Goal: Task Accomplishment & Management: Use online tool/utility

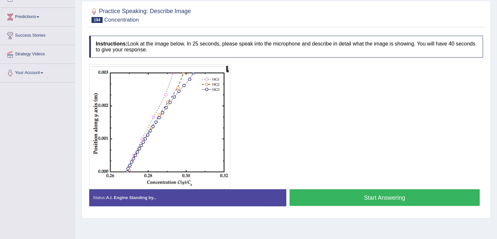
scroll to position [80, 0]
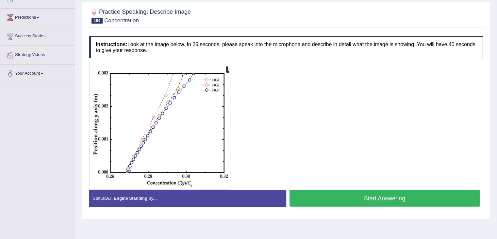
click at [359, 197] on button "Start Answering" at bounding box center [385, 198] width 191 height 17
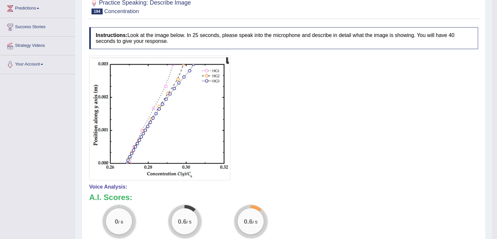
scroll to position [78, 0]
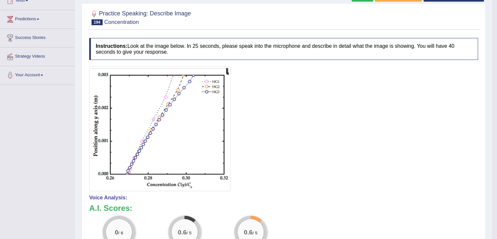
drag, startPoint x: 295, startPoint y: 40, endPoint x: 299, endPoint y: -28, distance: 68.8
click at [299, 0] on html "Toggle navigation Home Practice Questions Speaking Practice Read Aloud Repeat S…" at bounding box center [248, 41] width 497 height 239
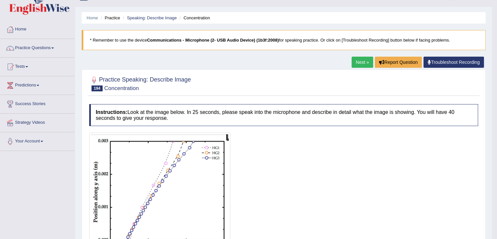
scroll to position [0, 0]
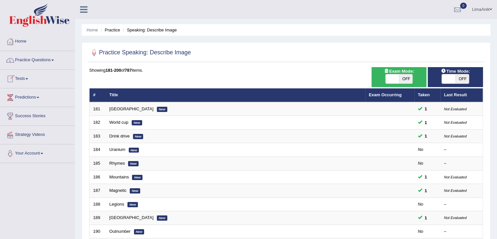
click at [33, 60] on link "Practice Questions" at bounding box center [37, 59] width 75 height 16
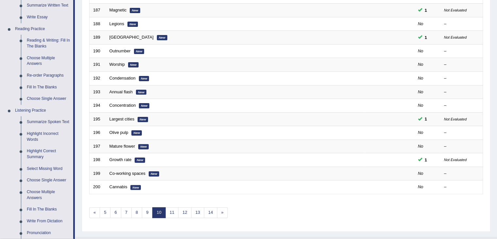
scroll to position [198, 0]
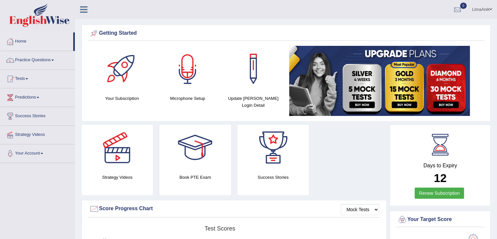
drag, startPoint x: 0, startPoint y: 0, endPoint x: 191, endPoint y: 68, distance: 203.0
click at [191, 68] on div at bounding box center [188, 69] width 46 height 46
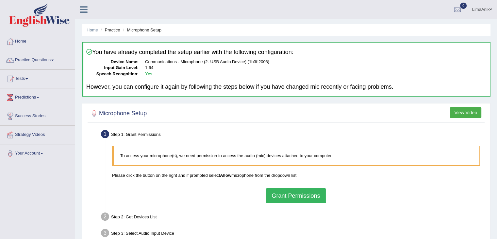
click at [294, 200] on button "Grant Permissions" at bounding box center [295, 195] width 59 height 15
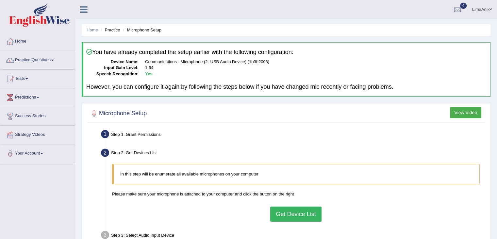
click at [292, 218] on button "Get Device List" at bounding box center [295, 213] width 51 height 15
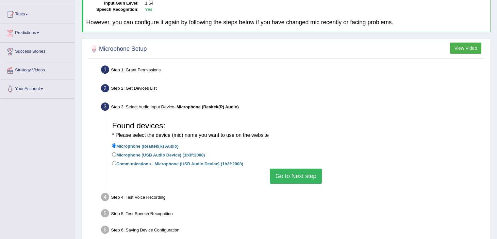
scroll to position [70, 0]
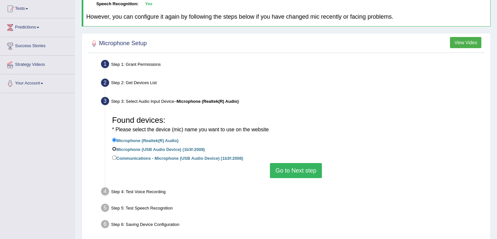
click at [116, 148] on input "Microphone (USB Audio Device) (1b3f:2008)" at bounding box center [114, 148] width 4 height 4
radio input "true"
click at [298, 168] on button "Go to Next step" at bounding box center [296, 170] width 52 height 15
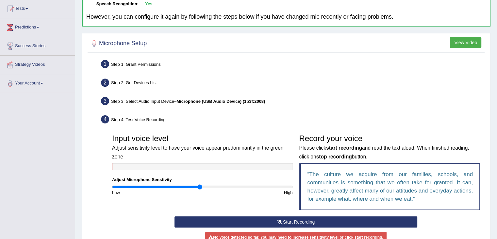
click at [199, 185] on input "range" at bounding box center [202, 186] width 181 height 5
type input "0.92"
click at [194, 185] on input "range" at bounding box center [202, 186] width 181 height 5
click at [303, 218] on button "Start Recording" at bounding box center [295, 221] width 243 height 11
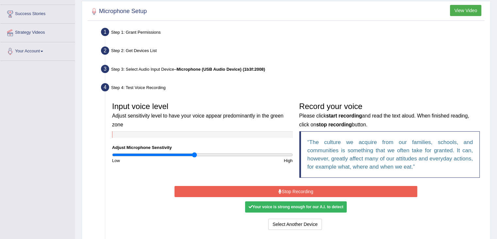
scroll to position [129, 0]
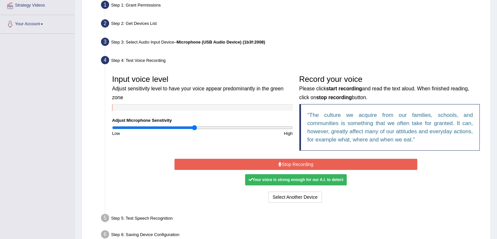
click at [303, 161] on button "Stop Recording" at bounding box center [295, 163] width 243 height 11
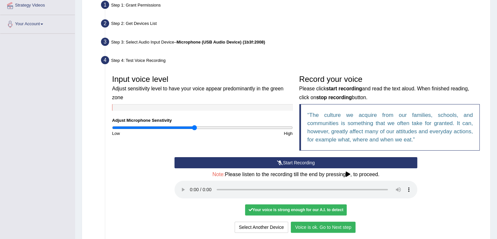
drag, startPoint x: 502, startPoint y: 177, endPoint x: 341, endPoint y: 224, distance: 167.6
click at [341, 224] on button "Voice is ok. Go to Next step" at bounding box center [323, 226] width 65 height 11
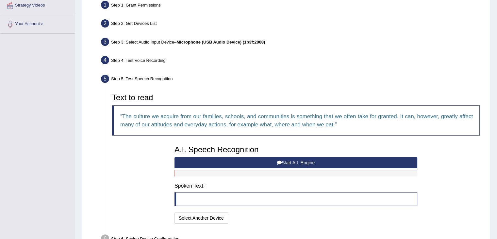
scroll to position [169, 0]
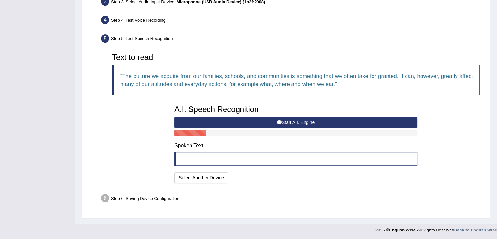
click at [294, 117] on button "Start A.I. Engine" at bounding box center [295, 122] width 243 height 11
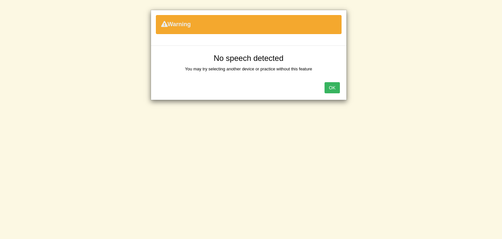
click at [332, 84] on button "OK" at bounding box center [331, 87] width 15 height 11
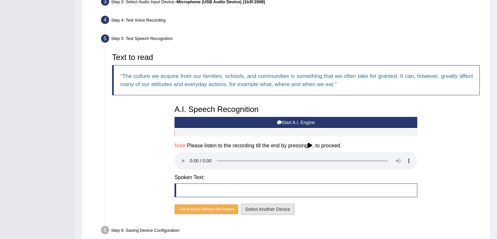
click at [271, 206] on button "Select Another Device" at bounding box center [268, 208] width 54 height 11
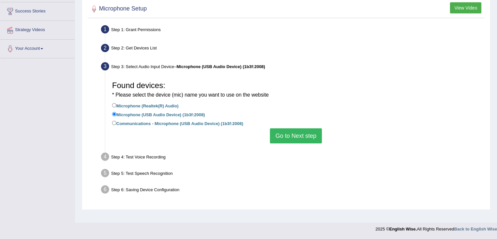
scroll to position [105, 0]
click at [113, 105] on input "Microphone (Realtek(R) Audio)" at bounding box center [114, 105] width 4 height 4
radio input "true"
click at [308, 129] on button "Go to Next step" at bounding box center [296, 135] width 52 height 15
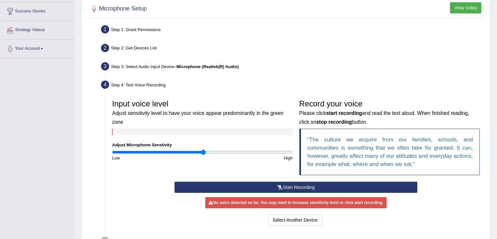
type input "1.02"
click at [202, 151] on input "range" at bounding box center [202, 151] width 181 height 5
click at [318, 183] on button "Start Recording" at bounding box center [295, 186] width 243 height 11
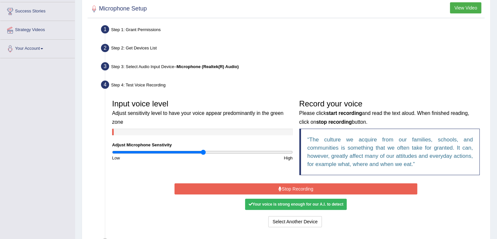
click at [318, 187] on button "Stop Recording" at bounding box center [295, 188] width 243 height 11
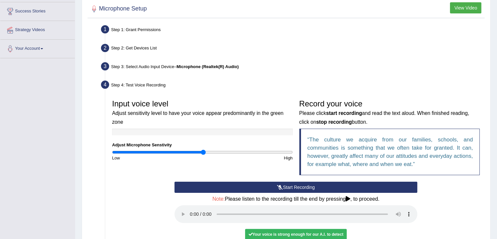
drag, startPoint x: 502, startPoint y: 165, endPoint x: 495, endPoint y: 23, distance: 142.6
click at [495, 23] on div "Home Practice Microphone Setup You have already completed the setup earlier wit…" at bounding box center [286, 104] width 422 height 418
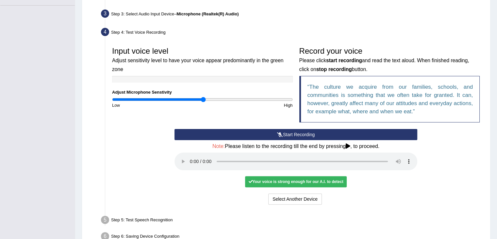
scroll to position [195, 0]
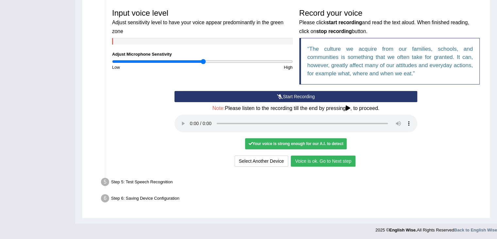
click at [322, 163] on button "Voice is ok. Go to Next step" at bounding box center [323, 160] width 65 height 11
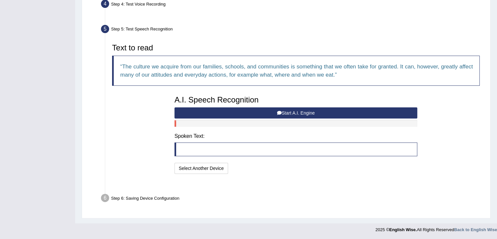
scroll to position [169, 0]
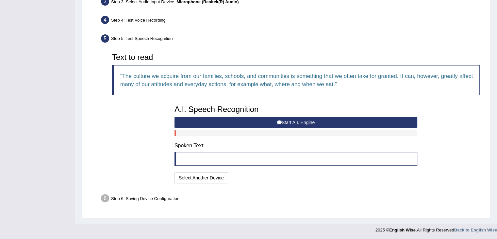
click at [303, 123] on button "Start A.I. Engine" at bounding box center [295, 122] width 243 height 11
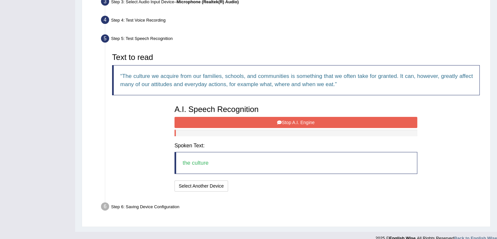
click at [290, 126] on button "Stop A.I. Engine" at bounding box center [295, 122] width 243 height 11
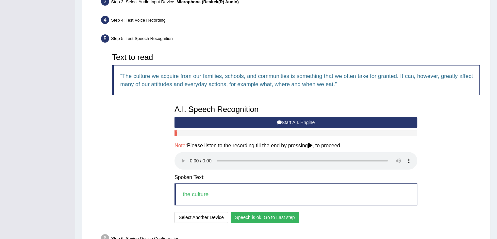
click at [288, 219] on button "Speech is ok. Go to Last step" at bounding box center [265, 216] width 68 height 11
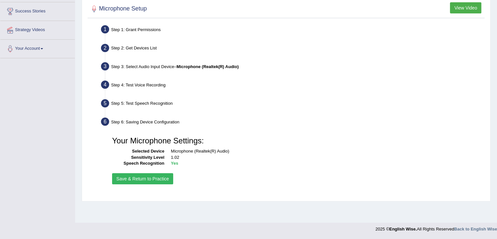
scroll to position [105, 0]
click at [163, 176] on button "Save & Return to Practice" at bounding box center [142, 178] width 61 height 11
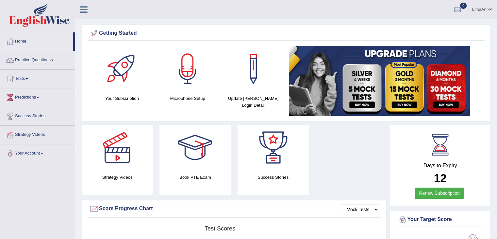
click at [484, 7] on link "LimaAnik" at bounding box center [482, 8] width 30 height 17
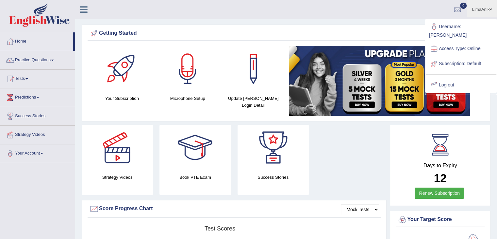
click at [450, 80] on link "Log out" at bounding box center [461, 84] width 71 height 15
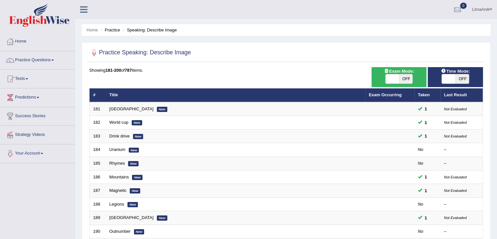
scroll to position [192, 0]
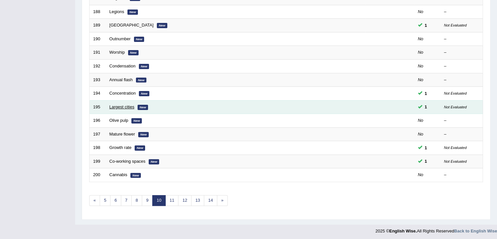
click at [118, 105] on link "Largest cities" at bounding box center [121, 106] width 25 height 5
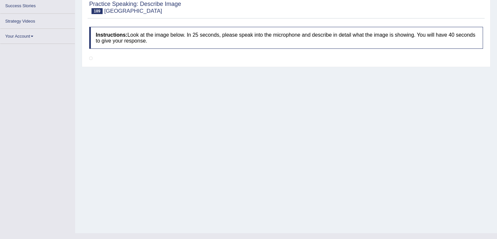
scroll to position [27, 0]
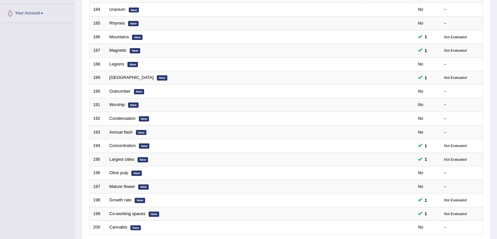
scroll to position [133, 0]
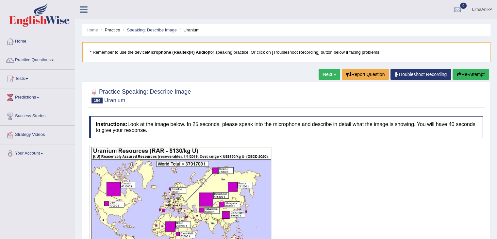
drag, startPoint x: 484, startPoint y: 87, endPoint x: 486, endPoint y: 116, distance: 28.9
click at [486, 116] on div "Practice Speaking: Describe Image 184 Uranium Instructions: Look at the image b…" at bounding box center [286, 197] width 409 height 232
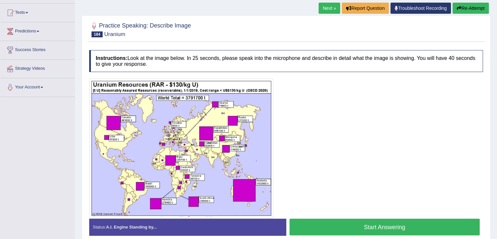
scroll to position [82, 0]
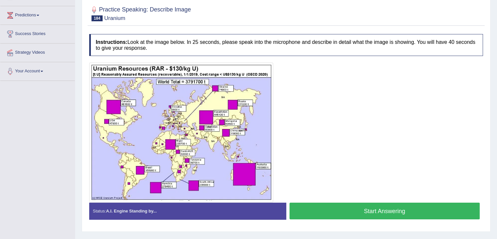
click at [367, 203] on button "Start Answering" at bounding box center [385, 210] width 191 height 17
click at [357, 208] on button "Start Answering" at bounding box center [385, 210] width 191 height 17
click at [354, 203] on button "Start Answering" at bounding box center [385, 210] width 191 height 17
click at [333, 205] on button "Start Answering" at bounding box center [385, 210] width 191 height 17
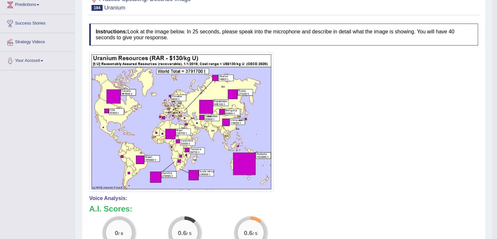
scroll to position [106, 0]
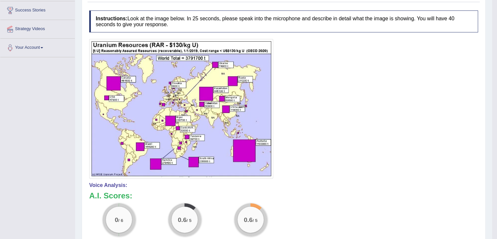
click at [383, 183] on h4 "Voice Analysis:" at bounding box center [283, 185] width 389 height 6
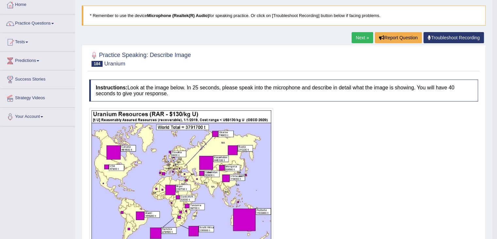
scroll to position [0, 0]
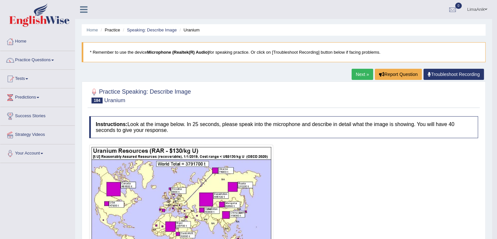
click at [455, 74] on link "Troubleshoot Recording" at bounding box center [453, 74] width 60 height 11
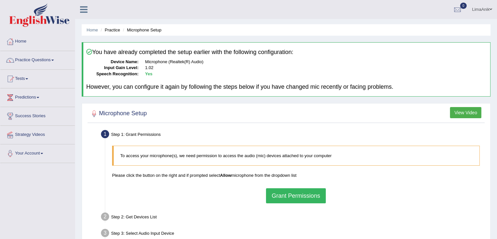
click at [321, 185] on div "To access your microphone(s), we need permission to access the audio (mic) devi…" at bounding box center [296, 174] width 374 height 64
click at [297, 194] on button "Grant Permissions" at bounding box center [295, 195] width 59 height 15
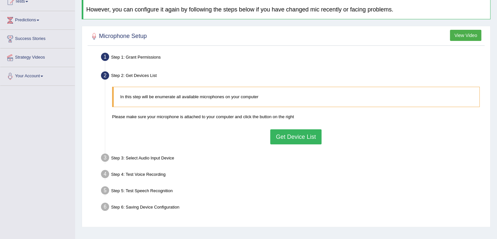
scroll to position [93, 0]
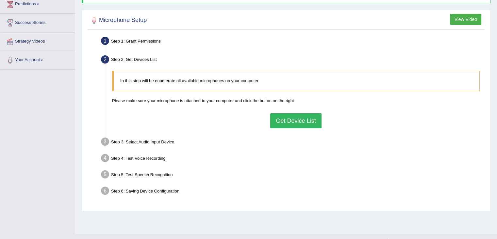
drag, startPoint x: 277, startPoint y: 129, endPoint x: 302, endPoint y: 122, distance: 25.6
click at [302, 122] on div "In this step will be enumerate all available microphones on your computer Pleas…" at bounding box center [296, 99] width 374 height 64
click at [302, 122] on button "Get Device List" at bounding box center [295, 120] width 51 height 15
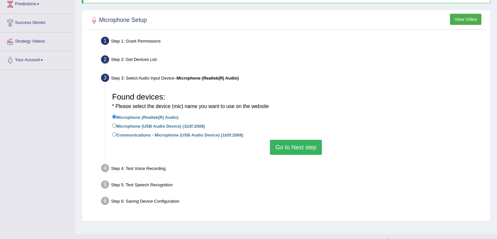
click at [111, 124] on div "Found devices: * Please select the device (mic) name you want to use on the web…" at bounding box center [296, 122] width 374 height 72
click at [118, 123] on label "Microphone (USB Audio Device) (1b3f:2008)" at bounding box center [158, 125] width 93 height 7
click at [116, 123] on input "Microphone (USB Audio Device) (1b3f:2008)" at bounding box center [114, 125] width 4 height 4
radio input "true"
click at [314, 153] on button "Go to Next step" at bounding box center [296, 147] width 52 height 15
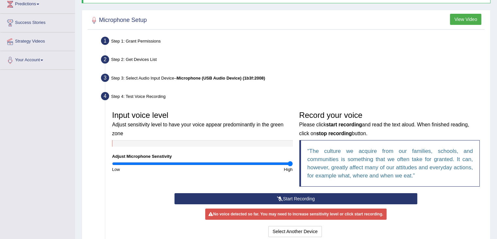
click at [292, 163] on input "range" at bounding box center [202, 163] width 181 height 5
click at [295, 201] on button "Start Recording" at bounding box center [295, 198] width 243 height 11
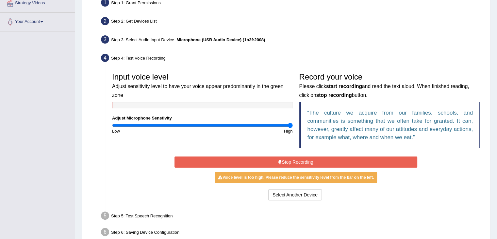
scroll to position [133, 0]
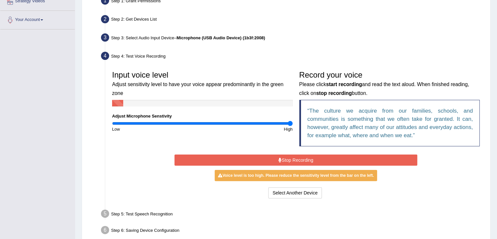
click at [289, 157] on button "Stop Recording" at bounding box center [295, 159] width 243 height 11
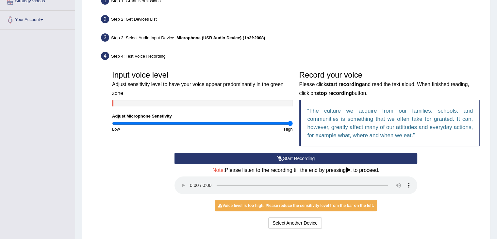
click at [289, 157] on button "Start Recording" at bounding box center [295, 158] width 243 height 11
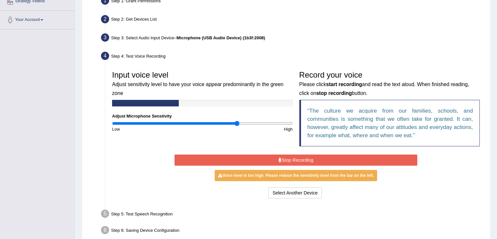
click at [236, 121] on input "range" at bounding box center [202, 123] width 181 height 5
click at [223, 122] on input "range" at bounding box center [202, 123] width 181 height 5
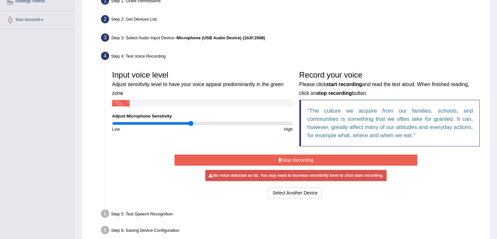
click at [191, 124] on input "range" at bounding box center [202, 123] width 181 height 5
click at [216, 122] on input "range" at bounding box center [202, 123] width 181 height 5
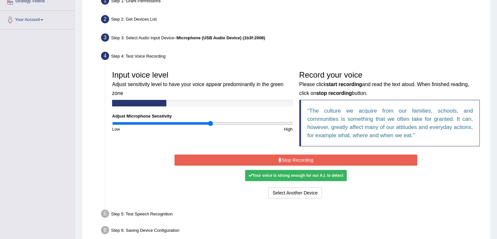
type input "1.1"
click at [210, 122] on input "range" at bounding box center [202, 123] width 181 height 5
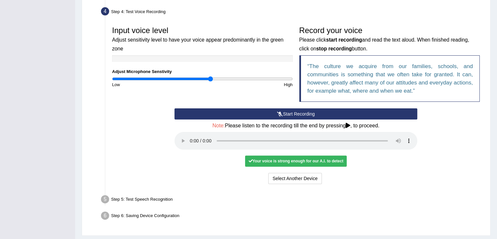
scroll to position [193, 0]
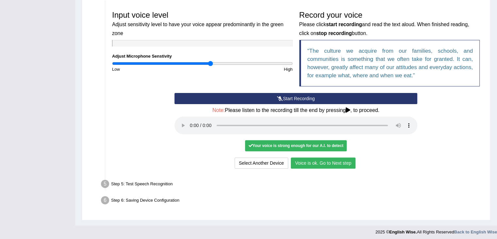
click at [324, 157] on button "Voice is ok. Go to Next step" at bounding box center [323, 162] width 65 height 11
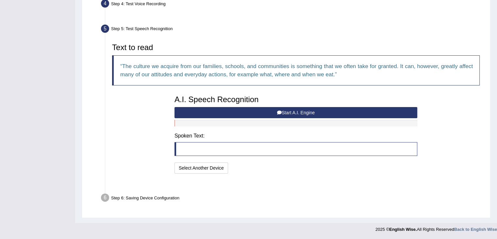
scroll to position [169, 0]
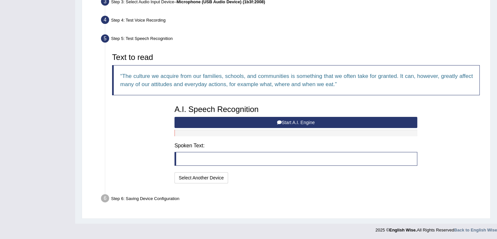
click at [311, 126] on button "Start A.I. Engine" at bounding box center [295, 122] width 243 height 11
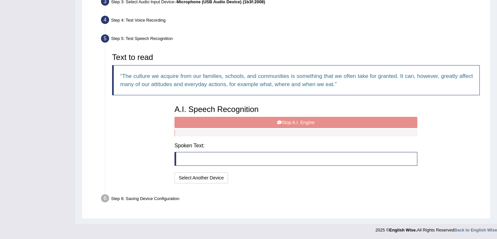
click at [198, 155] on blockquote at bounding box center [295, 159] width 243 height 14
click at [293, 124] on div "A.I. Speech Recognition Start A.I. Engine Stop A.I. Engine Note: Please listen …" at bounding box center [295, 143] width 249 height 83
click at [277, 119] on div "A.I. Speech Recognition Start A.I. Engine Stop A.I. Engine Note: Please listen …" at bounding box center [295, 143] width 249 height 83
drag, startPoint x: 277, startPoint y: 119, endPoint x: 275, endPoint y: 98, distance: 21.4
click at [275, 98] on div "Text to read The culture we acquire from our families, schools, and communities…" at bounding box center [296, 117] width 374 height 135
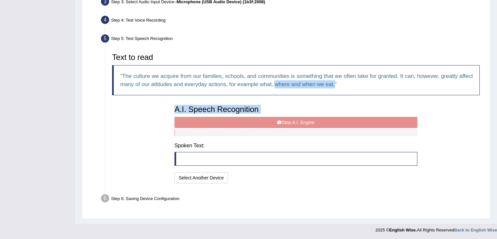
click at [281, 99] on div "Text to read The culture we acquire from our families, schools, and communities…" at bounding box center [296, 76] width 374 height 52
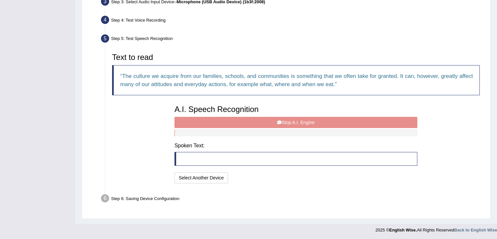
click at [295, 117] on div "A.I. Speech Recognition Start A.I. Engine Stop A.I. Engine Note: Please listen …" at bounding box center [295, 143] width 249 height 83
click at [298, 122] on div "A.I. Speech Recognition Start A.I. Engine Stop A.I. Engine Note: Please listen …" at bounding box center [295, 143] width 249 height 83
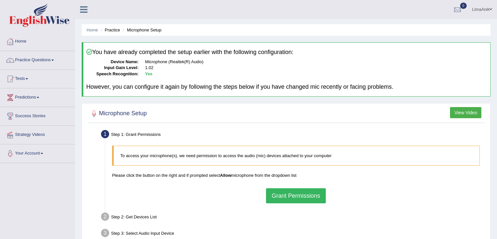
scroll to position [105, 0]
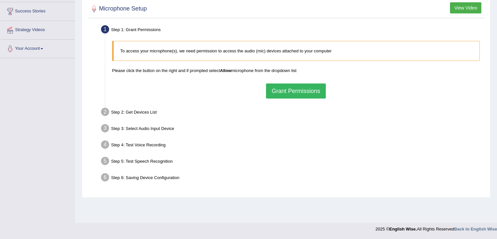
click at [303, 97] on div "To access your microphone(s), we need permission to access the audio (mic) devi…" at bounding box center [296, 70] width 374 height 64
click at [290, 96] on button "Grant Permissions" at bounding box center [295, 90] width 59 height 15
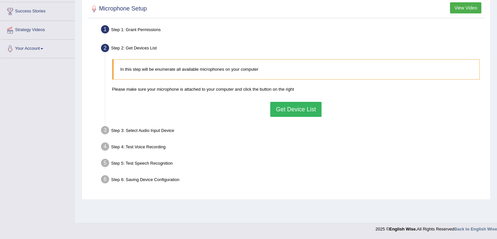
click at [298, 111] on button "Get Device List" at bounding box center [295, 109] width 51 height 15
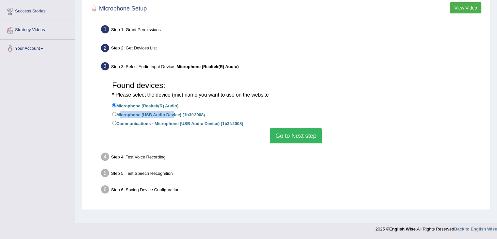
drag, startPoint x: 169, startPoint y: 115, endPoint x: 113, endPoint y: 115, distance: 55.9
click at [113, 115] on label "Microphone (USB Audio Device) (1b3f:2008)" at bounding box center [158, 113] width 93 height 7
click at [113, 115] on input "Microphone (USB Audio Device) (1b3f:2008)" at bounding box center [114, 114] width 4 height 4
radio input "true"
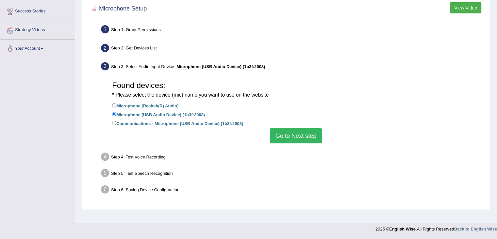
click at [297, 139] on button "Go to Next step" at bounding box center [296, 135] width 52 height 15
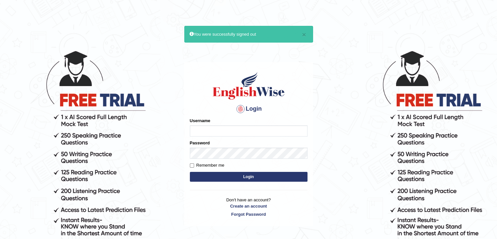
type input "LimaAnik"
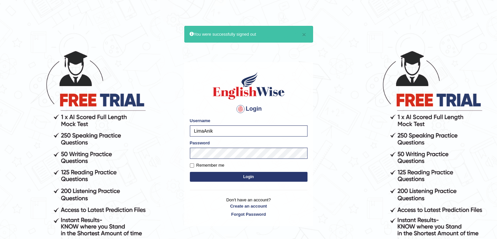
drag, startPoint x: 212, startPoint y: 146, endPoint x: 347, endPoint y: 52, distance: 164.5
click at [347, 52] on body "× You were successfully signed out Login Please fix the following errors: Usern…" at bounding box center [248, 144] width 497 height 239
